Goal: Task Accomplishment & Management: Manage account settings

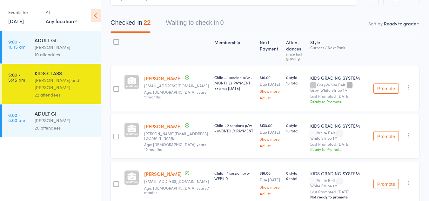
scroll to position [64, 0]
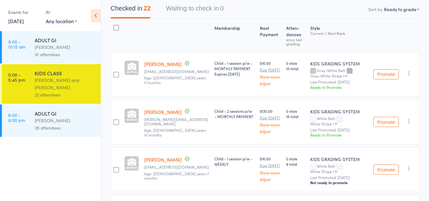
click at [387, 73] on button "Promote" at bounding box center [385, 74] width 25 height 10
click at [389, 121] on button "Promote" at bounding box center [385, 122] width 25 height 10
click at [52, 118] on div "[PERSON_NAME]" at bounding box center [65, 120] width 61 height 7
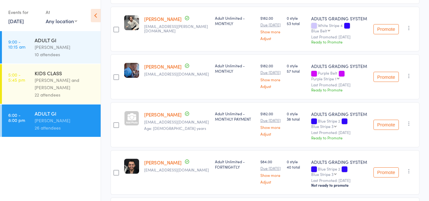
scroll to position [254, 0]
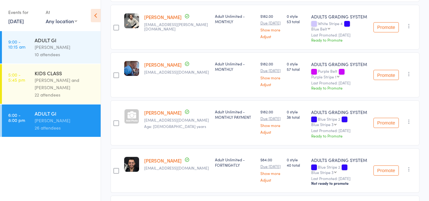
click at [388, 75] on button "Promote" at bounding box center [385, 75] width 25 height 10
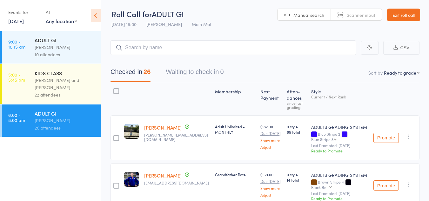
scroll to position [0, 0]
click at [24, 20] on link "11 Aug, 2025" at bounding box center [16, 20] width 16 height 7
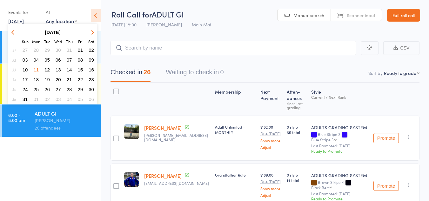
click at [48, 69] on span "12" at bounding box center [46, 69] width 5 height 5
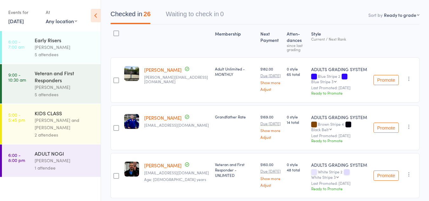
scroll to position [63, 0]
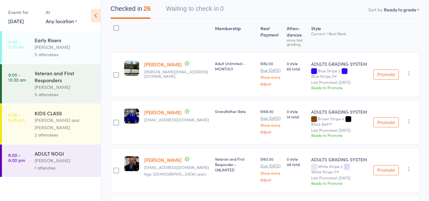
click at [56, 80] on div "Veteran and First Responders" at bounding box center [65, 77] width 61 height 14
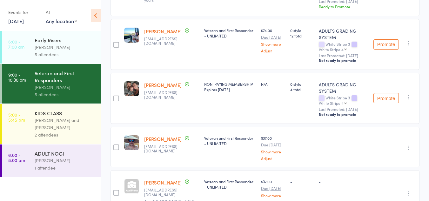
scroll to position [190, 0]
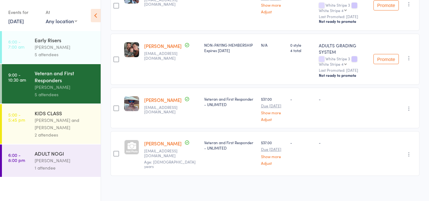
click at [157, 100] on link "[PERSON_NAME]" at bounding box center [162, 99] width 37 height 7
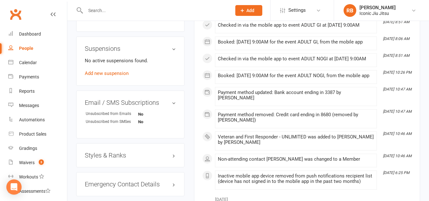
scroll to position [413, 0]
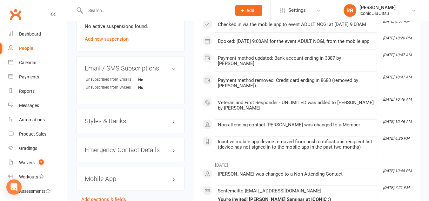
click at [164, 124] on h3 "Styles & Ranks" at bounding box center [130, 120] width 91 height 7
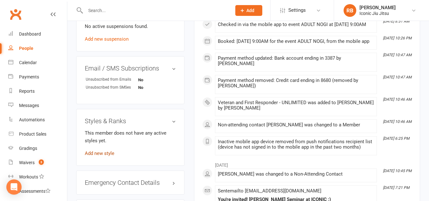
click at [100, 156] on link "Add new style" at bounding box center [100, 153] width 30 height 6
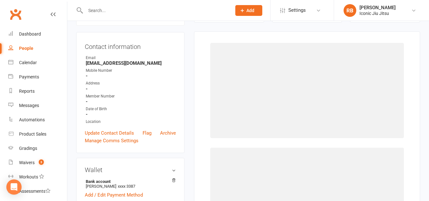
scroll to position [54, 0]
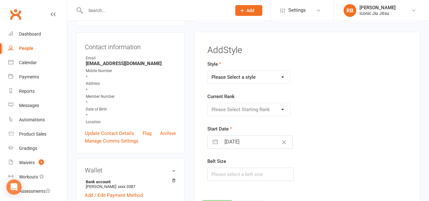
click at [267, 79] on select "Please Select a style ADULTS GRADING SYSTEM KIDS GRADING SYSTEM" at bounding box center [249, 77] width 83 height 13
select select "3361"
click at [208, 71] on select "Please Select a style ADULTS GRADING SYSTEM KIDS GRADING SYSTEM" at bounding box center [249, 77] width 83 height 13
click at [262, 109] on select "Please Select Starting Rank White Belt White Stripe 1 White Stripe 2 White Stri…" at bounding box center [249, 109] width 83 height 13
select select "39417"
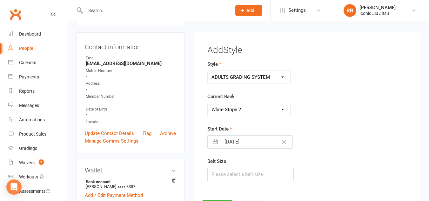
click at [208, 103] on select "Please Select Starting Rank White Belt White Stripe 1 White Stripe 2 White Stri…" at bounding box center [249, 109] width 83 height 13
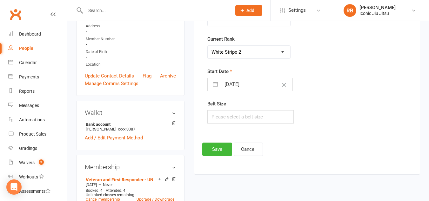
scroll to position [118, 0]
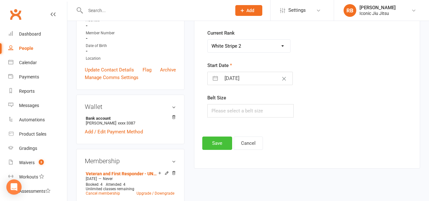
click at [220, 143] on button "Save" at bounding box center [217, 142] width 30 height 13
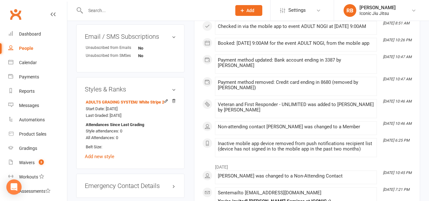
scroll to position [524, 0]
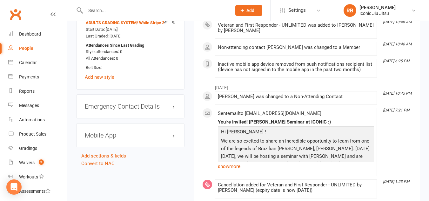
click at [161, 147] on div "Mobile App" at bounding box center [130, 135] width 108 height 24
click at [162, 139] on h3 "Mobile App" at bounding box center [130, 135] width 91 height 7
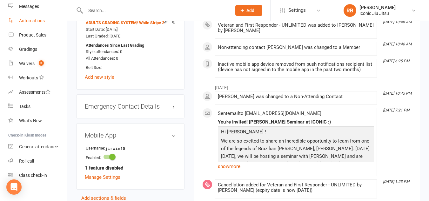
scroll to position [104, 0]
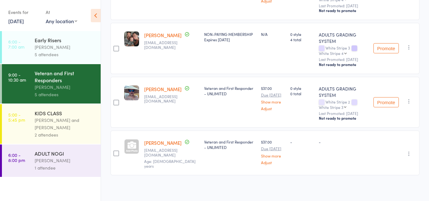
scroll to position [205, 0]
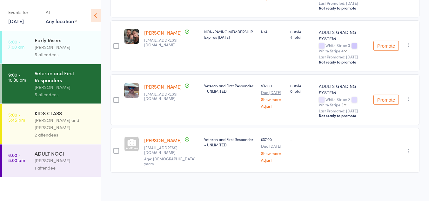
click at [151, 143] on link "[PERSON_NAME]" at bounding box center [162, 140] width 37 height 7
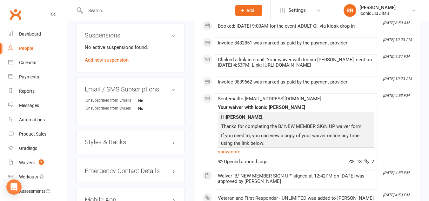
scroll to position [413, 0]
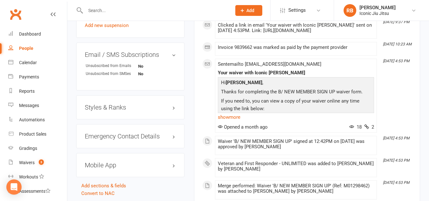
click at [161, 111] on h3 "Styles & Ranks" at bounding box center [130, 107] width 91 height 7
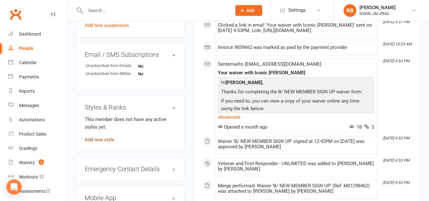
click at [101, 143] on link "Add new style" at bounding box center [100, 140] width 30 height 6
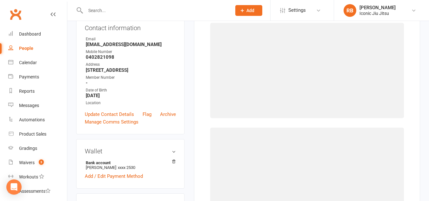
scroll to position [54, 0]
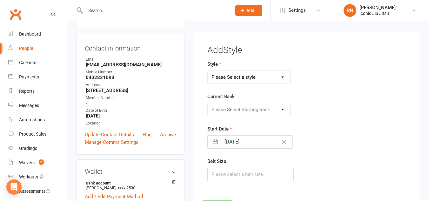
click at [266, 76] on select "Please Select a style ADULTS GRADING SYSTEM KIDS GRADING SYSTEM" at bounding box center [249, 77] width 83 height 13
select select "3361"
click at [208, 71] on select "Please Select a style ADULTS GRADING SYSTEM KIDS GRADING SYSTEM" at bounding box center [249, 77] width 83 height 13
click at [257, 109] on select "Please Select Starting Rank White Belt White Stripe 1 White Stripe 2 White Stri…" at bounding box center [249, 109] width 83 height 13
select select "39415"
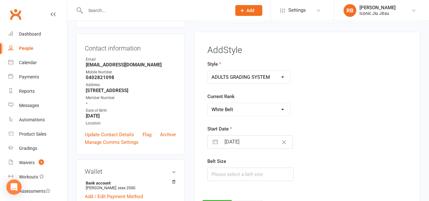
click at [208, 103] on select "Please Select Starting Rank White Belt White Stripe 1 White Stripe 2 White Stri…" at bounding box center [249, 109] width 83 height 13
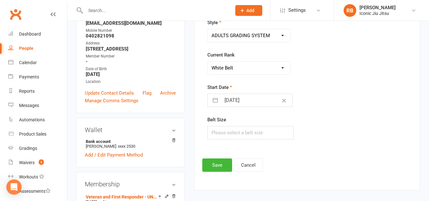
scroll to position [149, 0]
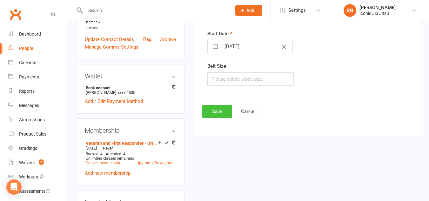
click at [216, 111] on button "Save" at bounding box center [217, 111] width 30 height 13
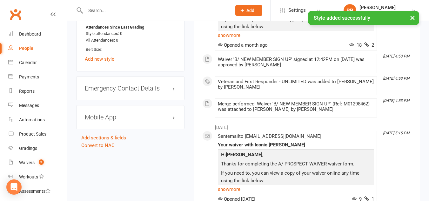
scroll to position [530, 0]
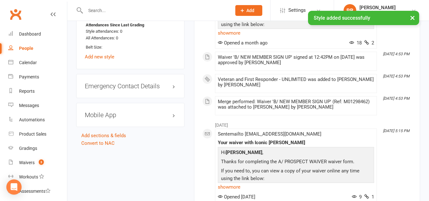
click at [143, 118] on h3 "Mobile App" at bounding box center [130, 114] width 91 height 7
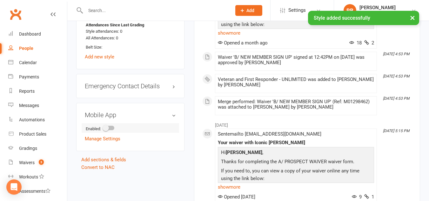
click at [105, 131] on span at bounding box center [106, 128] width 6 height 6
click at [103, 127] on input "checkbox" at bounding box center [103, 127] width 0 height 0
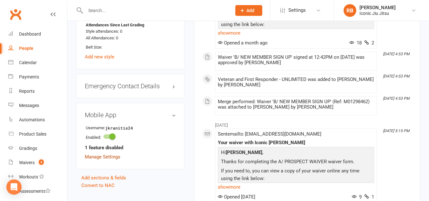
click at [108, 160] on link "Manage Settings" at bounding box center [103, 157] width 36 height 6
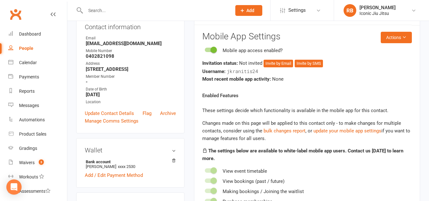
scroll to position [54, 0]
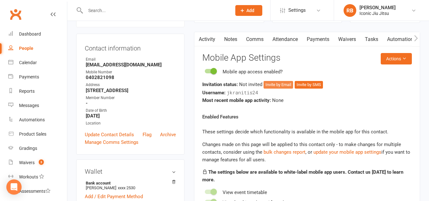
click at [281, 85] on button "Invite by Email" at bounding box center [278, 85] width 30 height 8
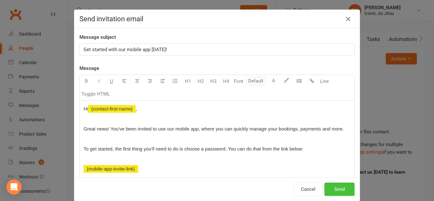
click at [336, 186] on button "Send" at bounding box center [339, 188] width 30 height 13
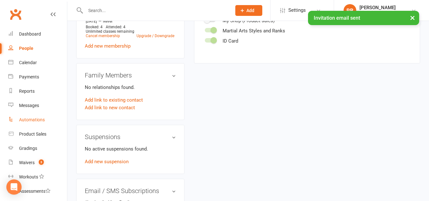
scroll to position [104, 0]
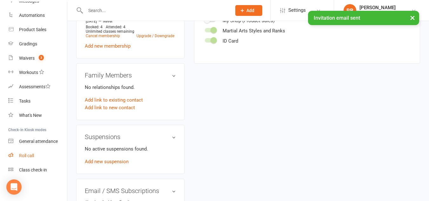
click at [35, 156] on link "Roll call" at bounding box center [37, 156] width 59 height 14
